Goal: Task Accomplishment & Management: Complete application form

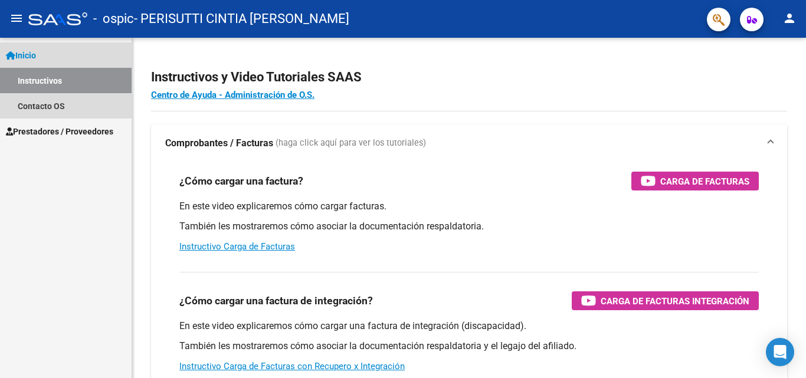
click at [34, 50] on span "Inicio" at bounding box center [21, 55] width 30 height 13
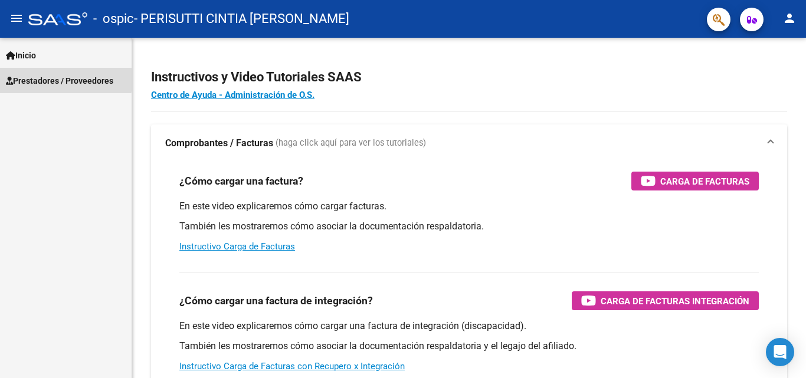
click at [40, 77] on span "Prestadores / Proveedores" at bounding box center [59, 80] width 107 height 13
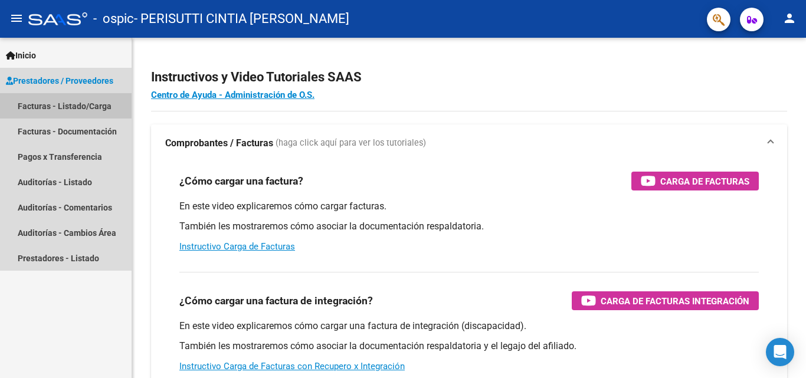
click at [40, 101] on link "Facturas - Listado/Carga" at bounding box center [66, 105] width 132 height 25
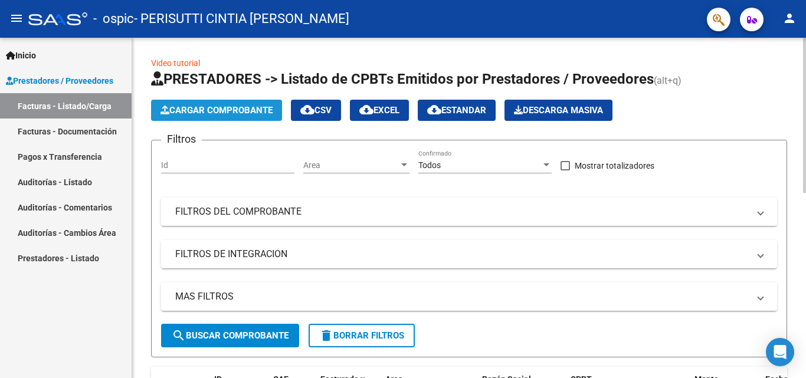
click at [216, 109] on span "Cargar Comprobante" at bounding box center [216, 110] width 112 height 11
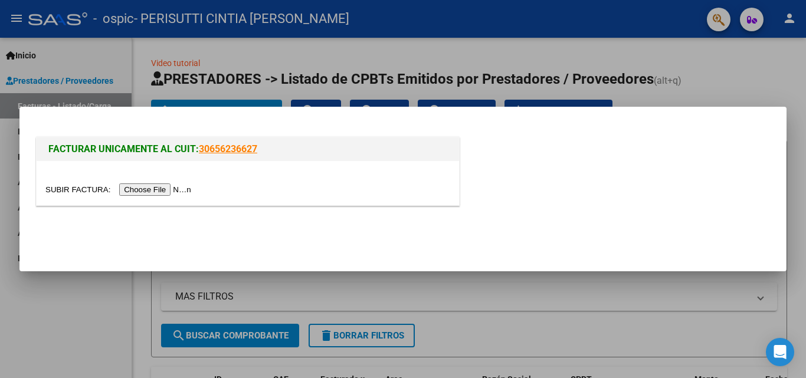
click at [170, 188] on input "file" at bounding box center [119, 189] width 149 height 12
click at [501, 294] on div at bounding box center [403, 189] width 806 height 378
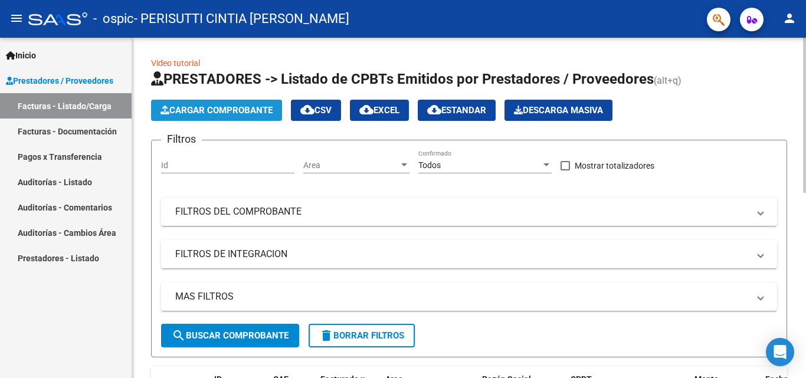
click at [214, 106] on span "Cargar Comprobante" at bounding box center [216, 110] width 112 height 11
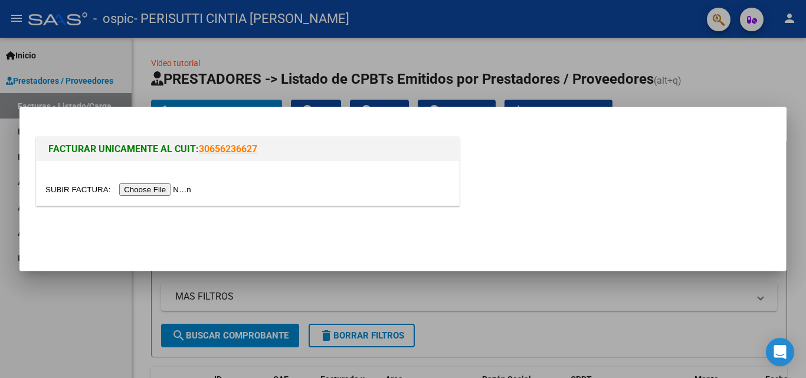
click at [178, 184] on input "file" at bounding box center [119, 189] width 149 height 12
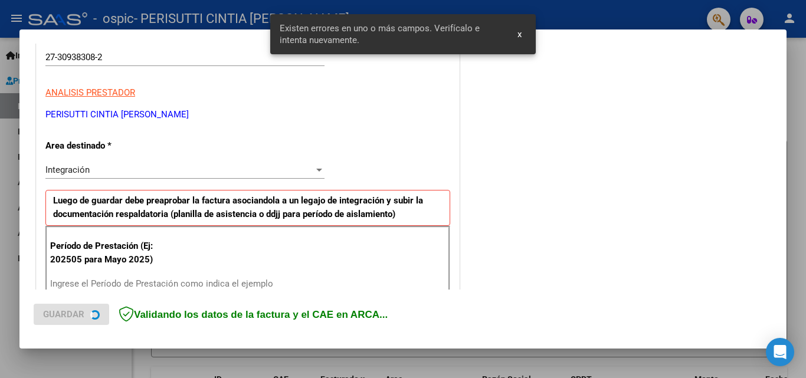
scroll to position [266, 0]
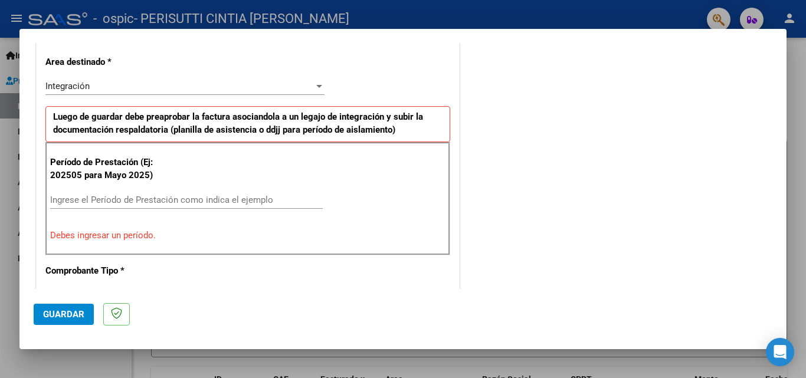
click at [136, 198] on input "Ingrese el Período de Prestación como indica el ejemplo" at bounding box center [186, 200] width 272 height 11
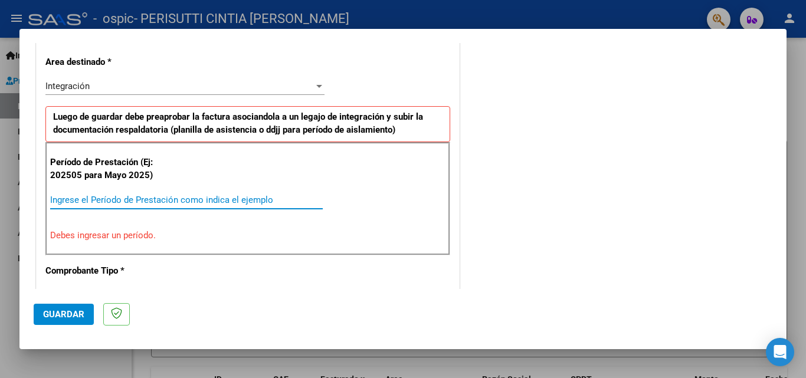
type input "0"
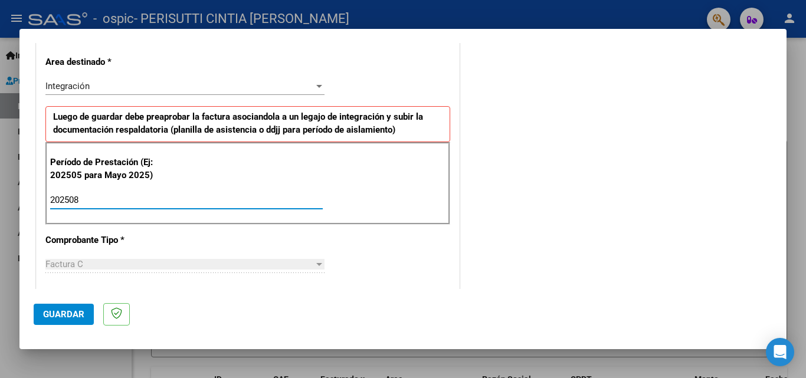
type input "202508"
click at [314, 267] on div at bounding box center [319, 263] width 11 height 9
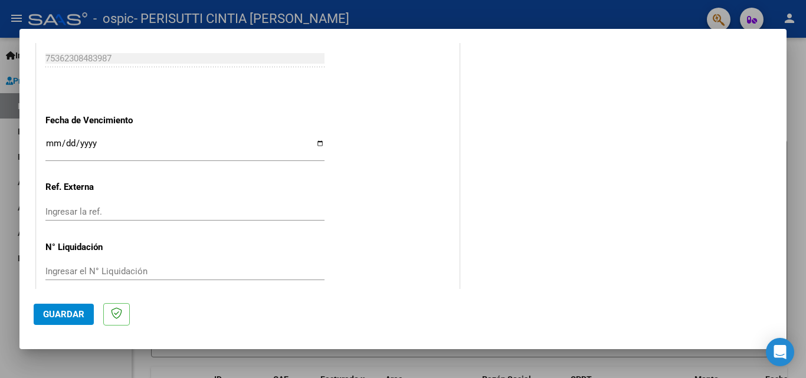
scroll to position [789, 0]
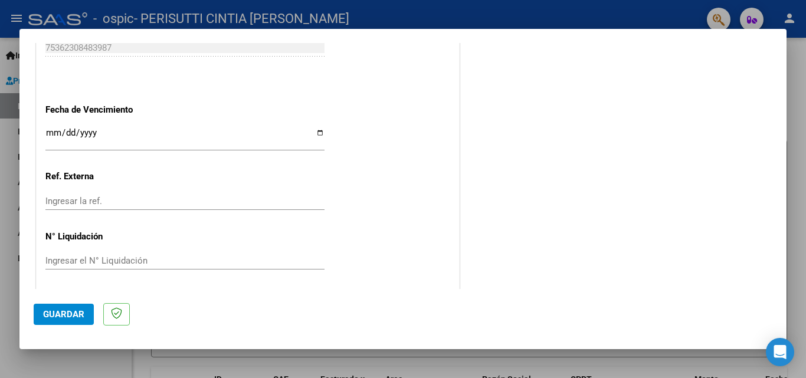
click at [318, 132] on input "Ingresar la fecha" at bounding box center [184, 137] width 279 height 19
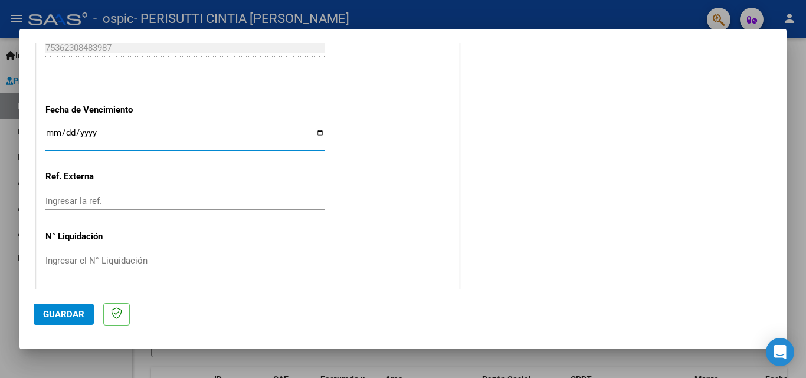
type input "[DATE]"
click at [74, 202] on input "Ingresar la ref." at bounding box center [184, 201] width 279 height 11
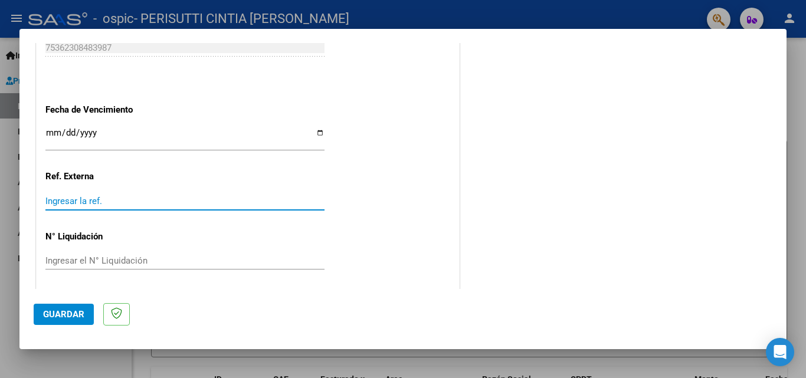
click at [70, 253] on div "Ingresar el N° Liquidación" at bounding box center [184, 261] width 279 height 18
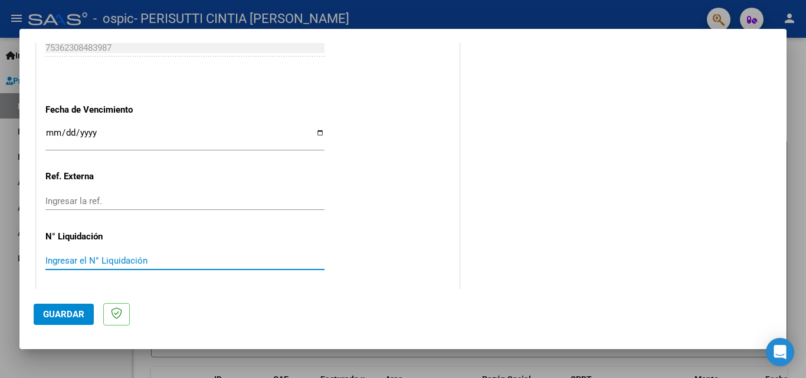
click at [54, 311] on span "Guardar" at bounding box center [63, 314] width 41 height 11
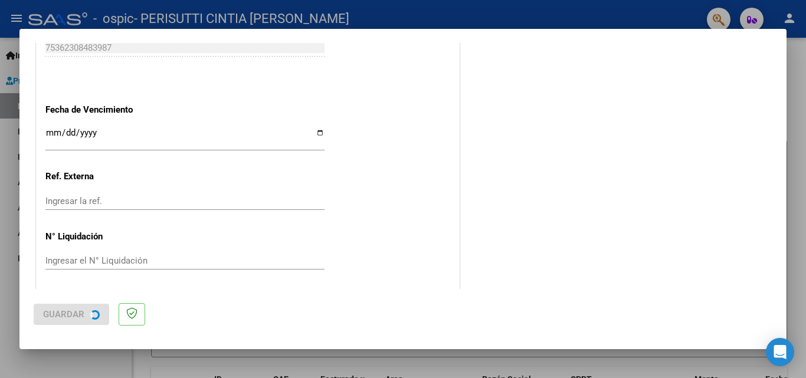
scroll to position [0, 0]
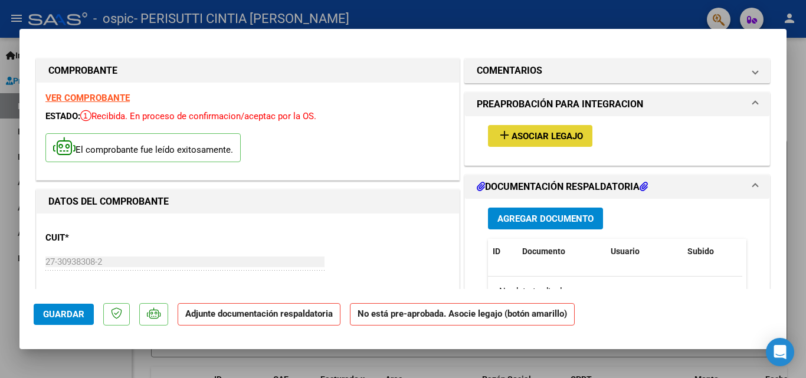
click at [514, 132] on span "Asociar Legajo" at bounding box center [546, 136] width 71 height 11
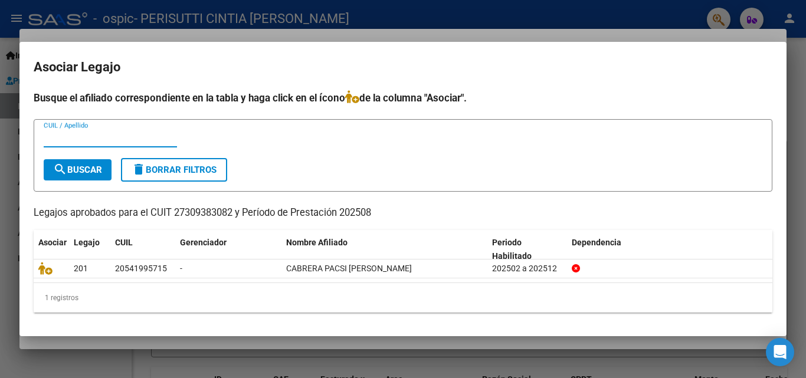
click at [124, 142] on input "CUIL / Apellido" at bounding box center [110, 138] width 133 height 11
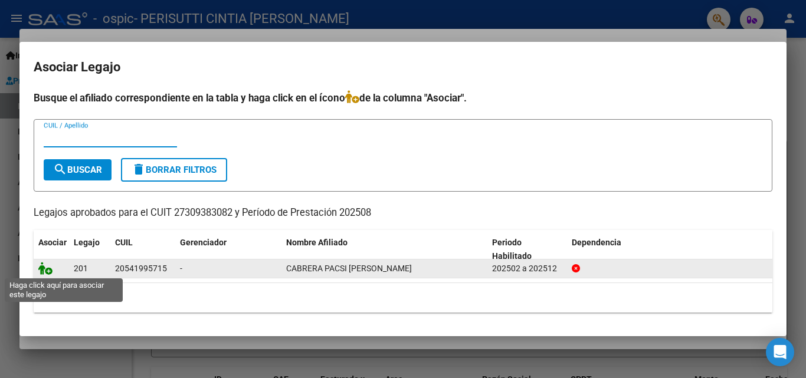
click at [44, 270] on icon at bounding box center [45, 268] width 14 height 13
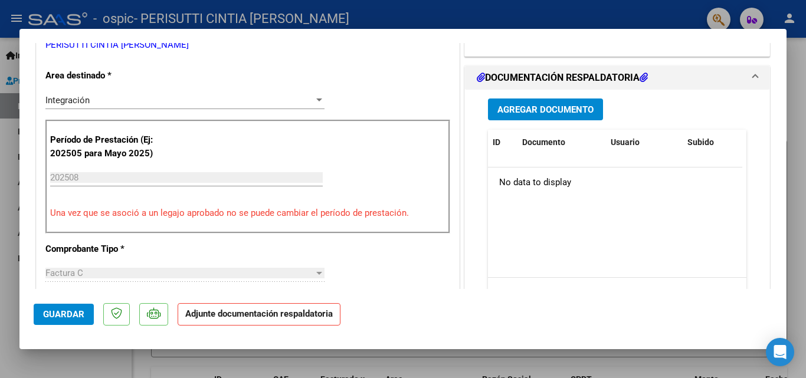
scroll to position [277, 0]
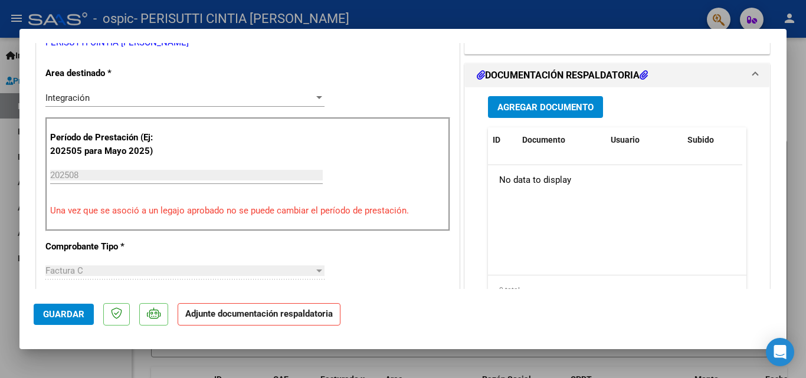
click at [518, 108] on span "Agregar Documento" at bounding box center [545, 107] width 96 height 11
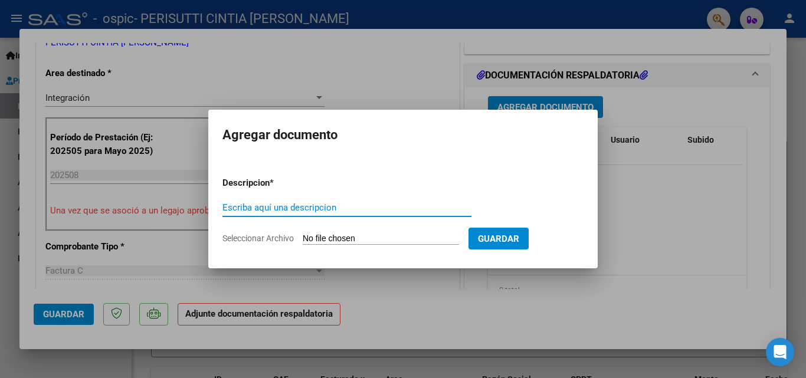
click at [364, 239] on input "Seleccionar Archivo" at bounding box center [381, 239] width 156 height 11
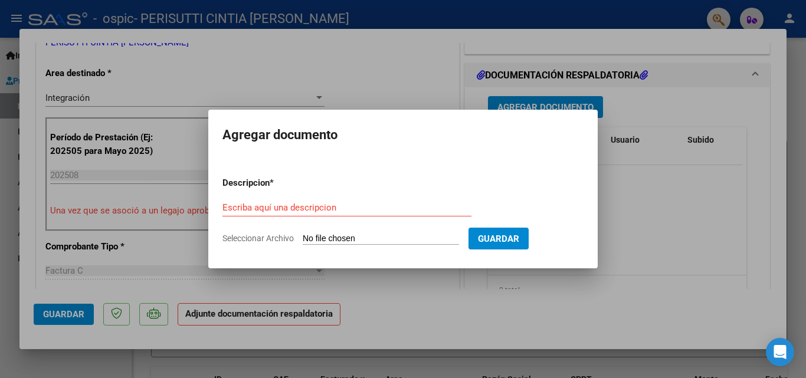
type input "C:\fakepath\PLANILLA AGOSTO SANTINO.pdf"
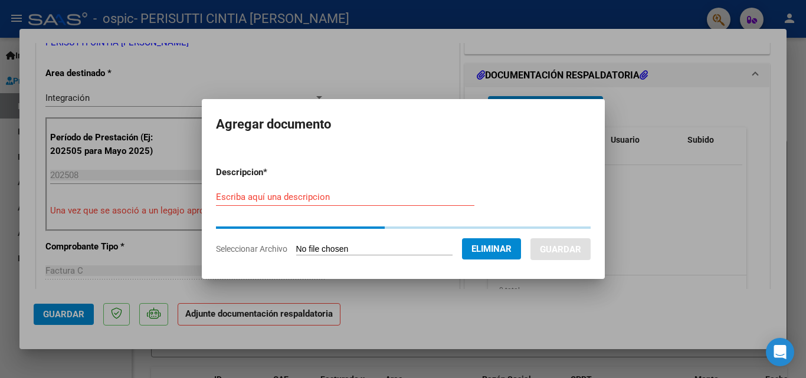
click at [287, 196] on form "Descripcion * Escriba aquí una descripcion Seleccionar Archivo Eliminar Guardar" at bounding box center [403, 210] width 375 height 107
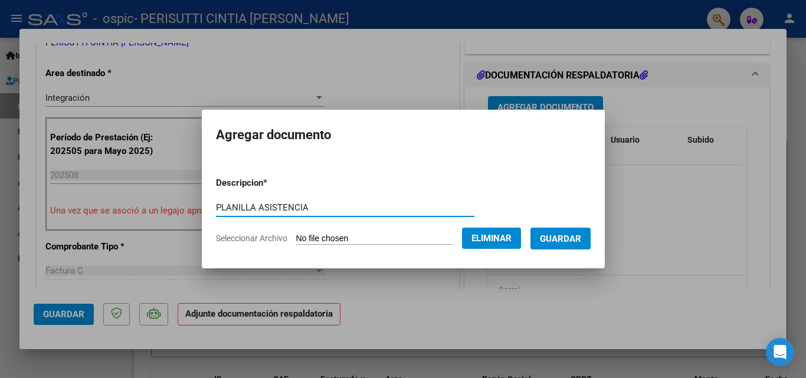
type input "PLANILLA ASISTENCIA"
click at [561, 235] on span "Guardar" at bounding box center [560, 239] width 41 height 11
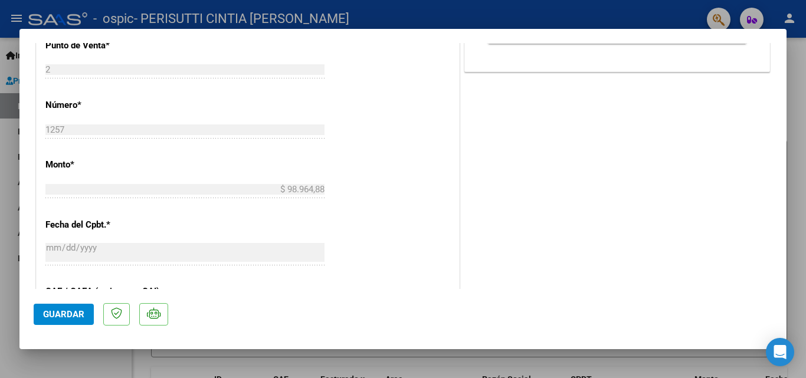
scroll to position [533, 0]
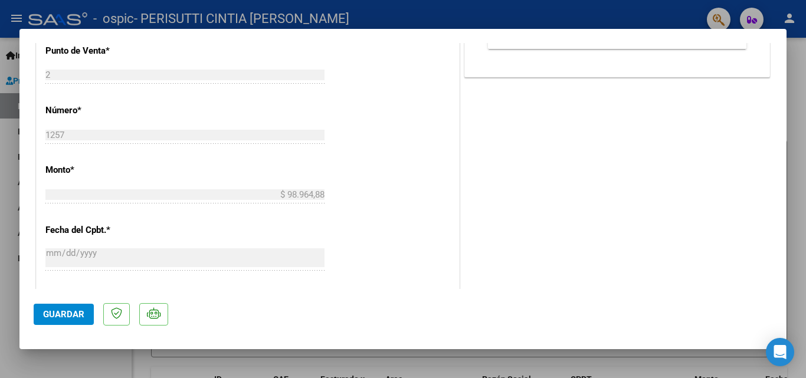
click at [65, 310] on span "Guardar" at bounding box center [63, 314] width 41 height 11
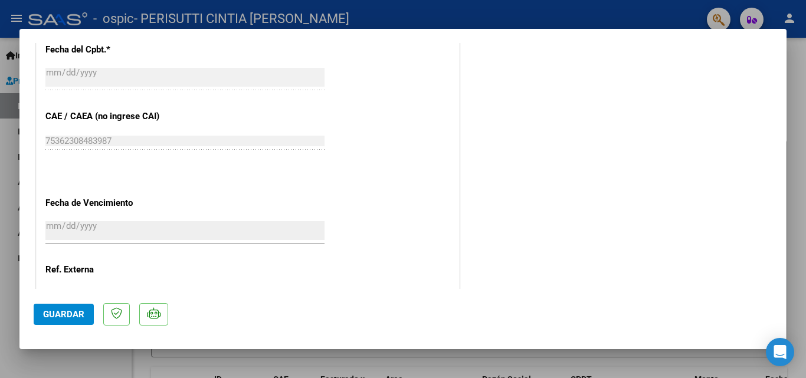
scroll to position [810, 0]
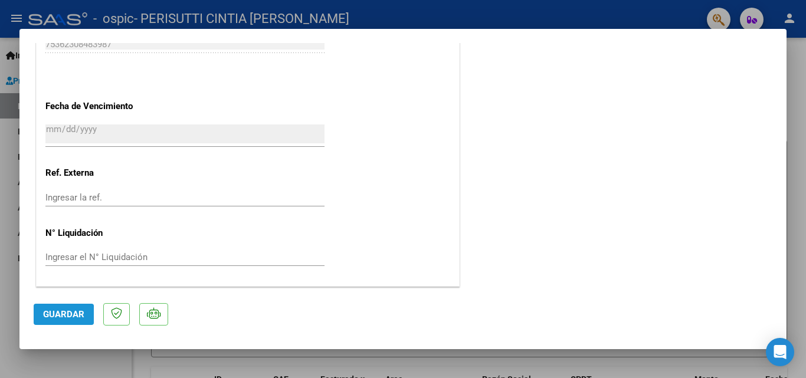
click at [47, 315] on span "Guardar" at bounding box center [63, 314] width 41 height 11
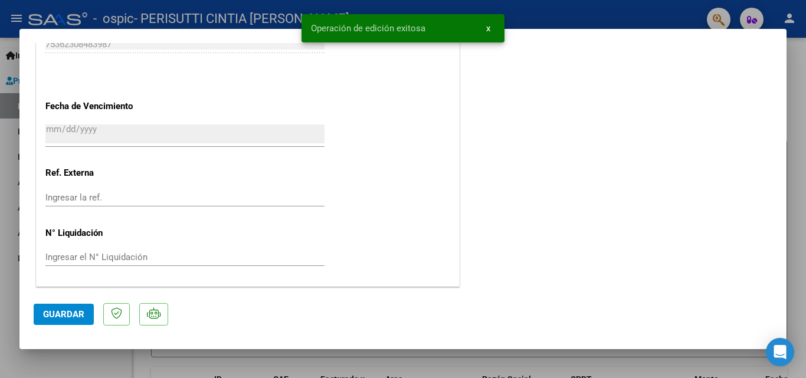
click at [798, 195] on div at bounding box center [403, 189] width 806 height 378
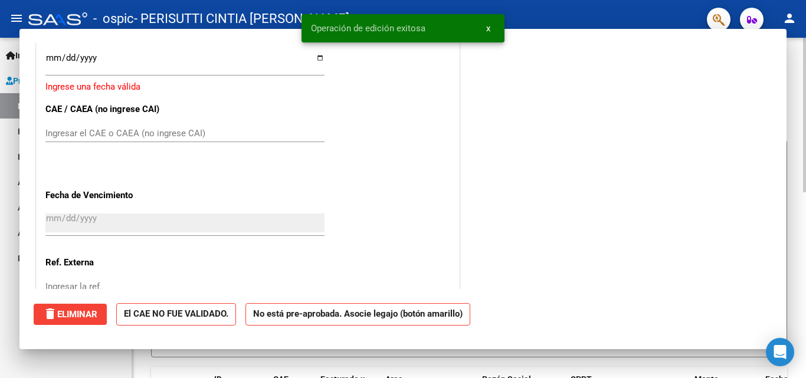
scroll to position [0, 0]
